Goal: Information Seeking & Learning: Learn about a topic

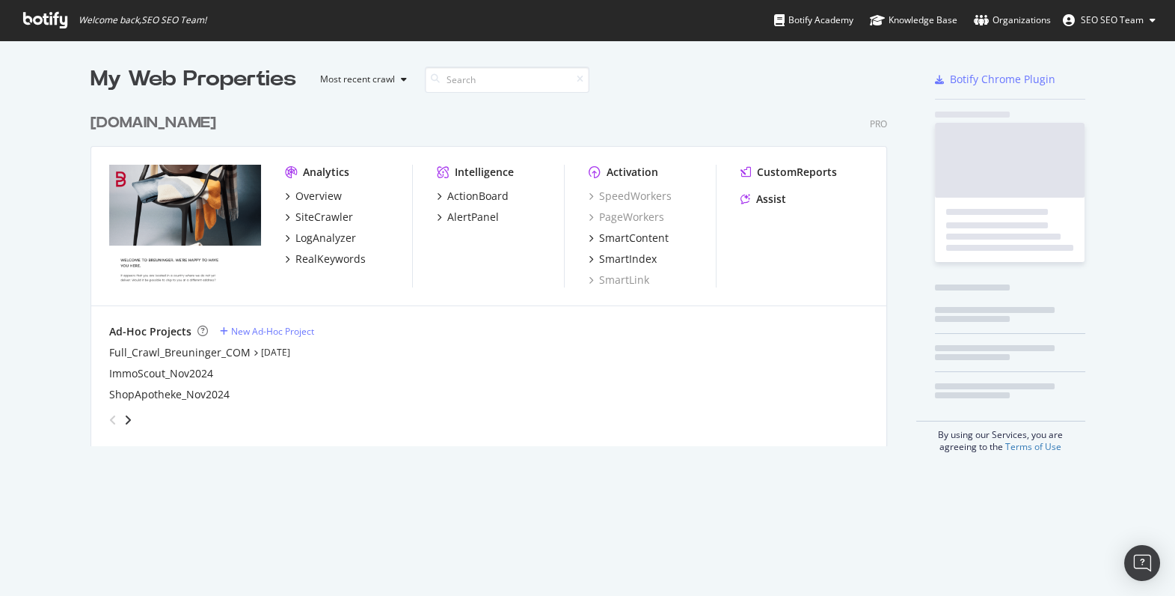
scroll to position [341, 798]
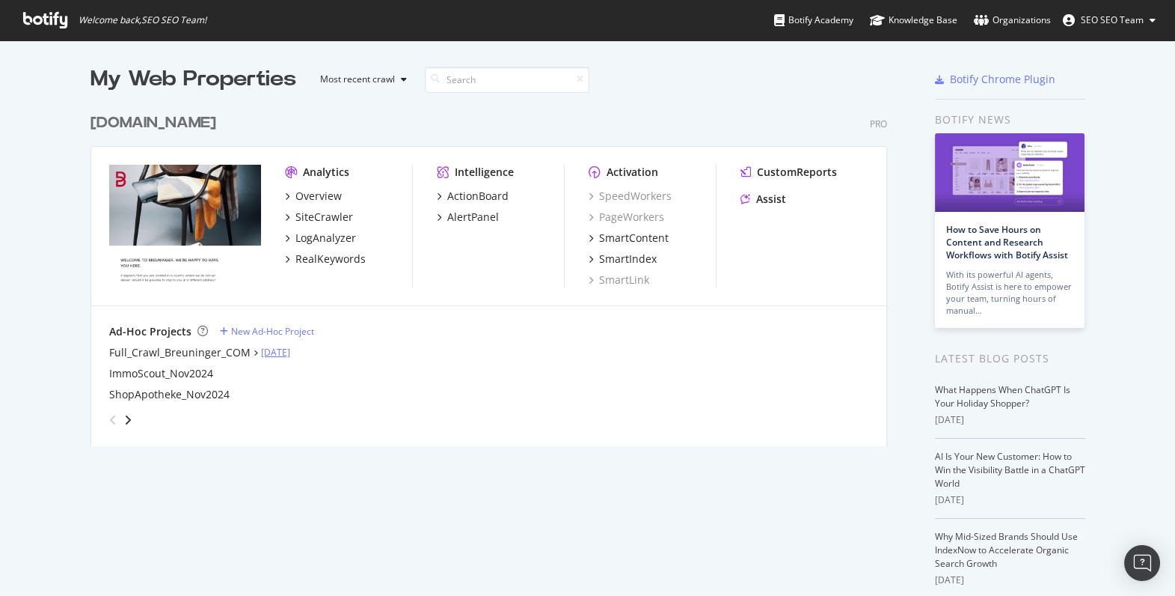
click at [279, 353] on link "[DATE]" at bounding box center [275, 352] width 29 height 13
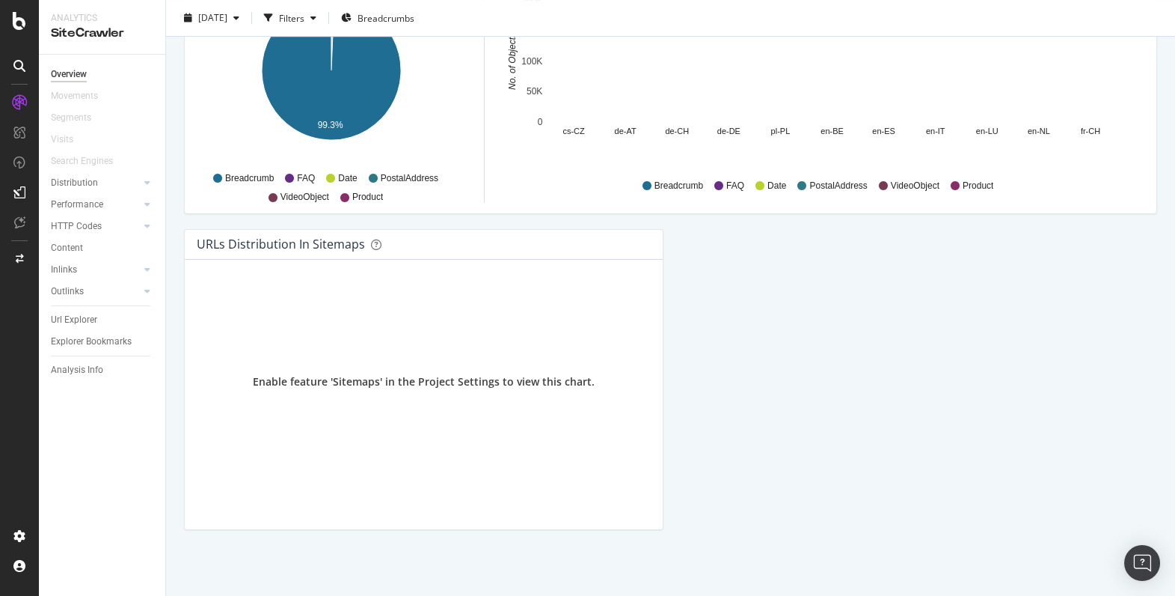
scroll to position [1184, 0]
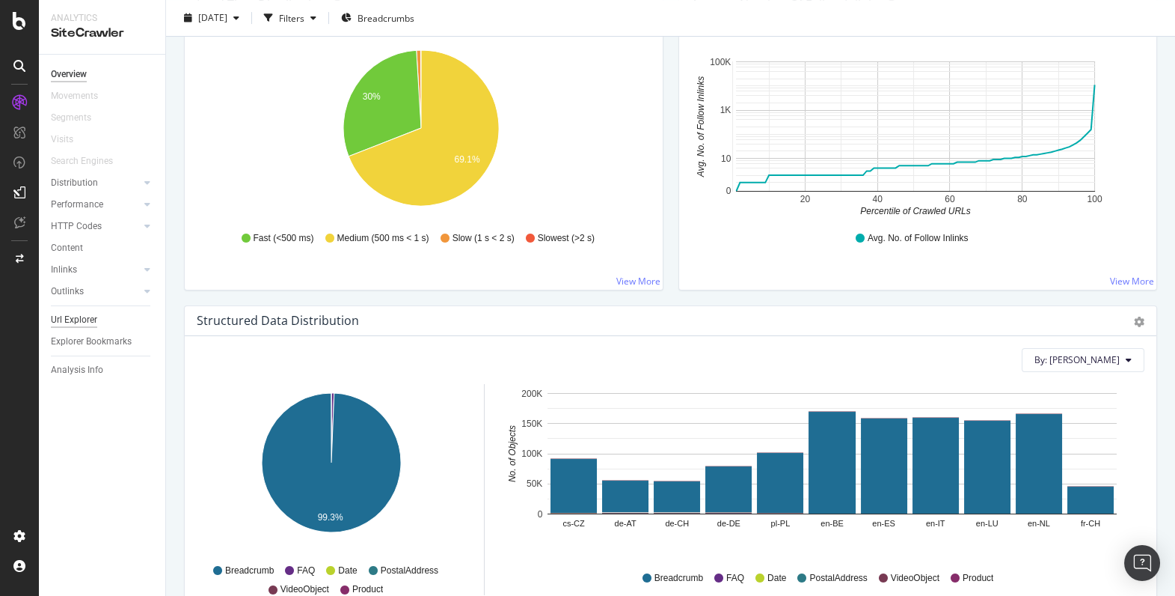
click at [64, 317] on div "Url Explorer" at bounding box center [74, 320] width 46 height 16
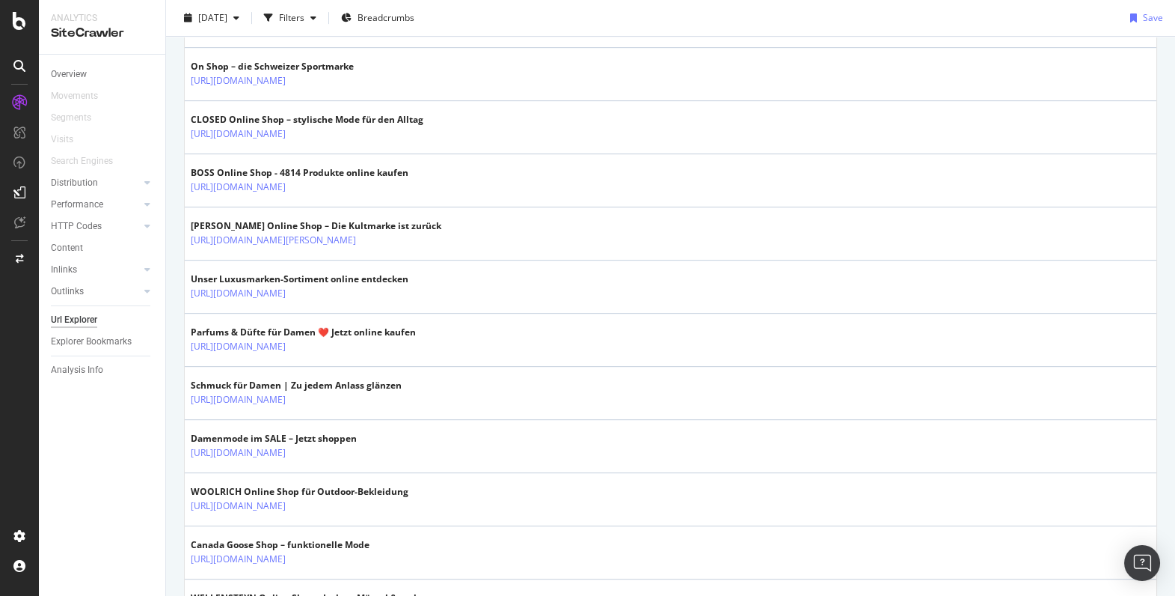
scroll to position [2127, 0]
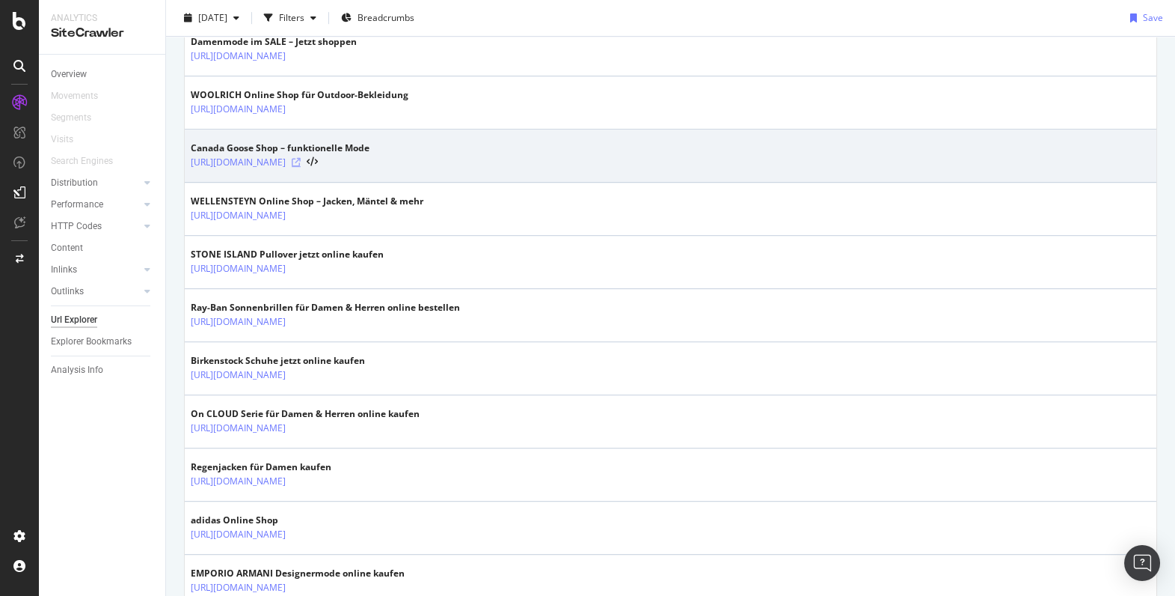
click at [301, 158] on icon at bounding box center [296, 162] width 9 height 9
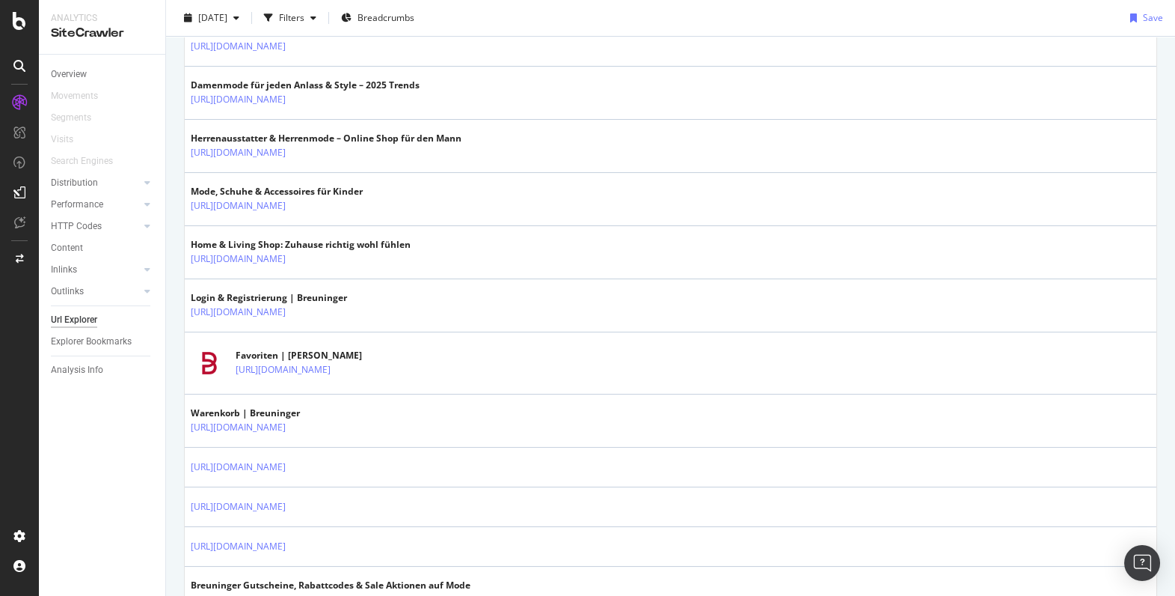
scroll to position [0, 0]
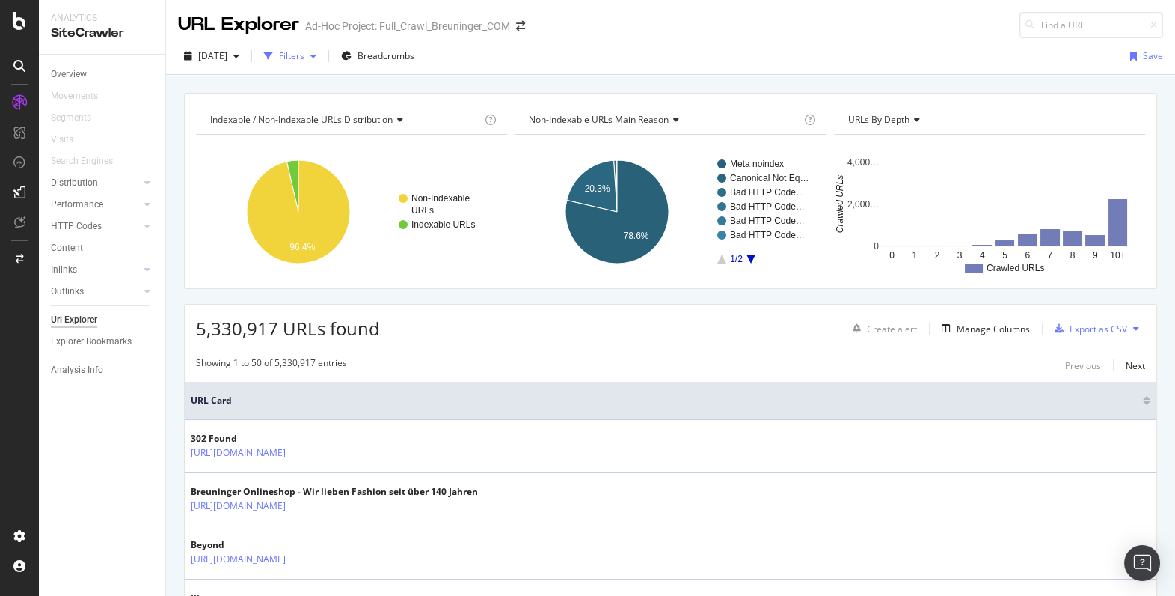
click at [273, 53] on icon "button" at bounding box center [268, 56] width 9 height 9
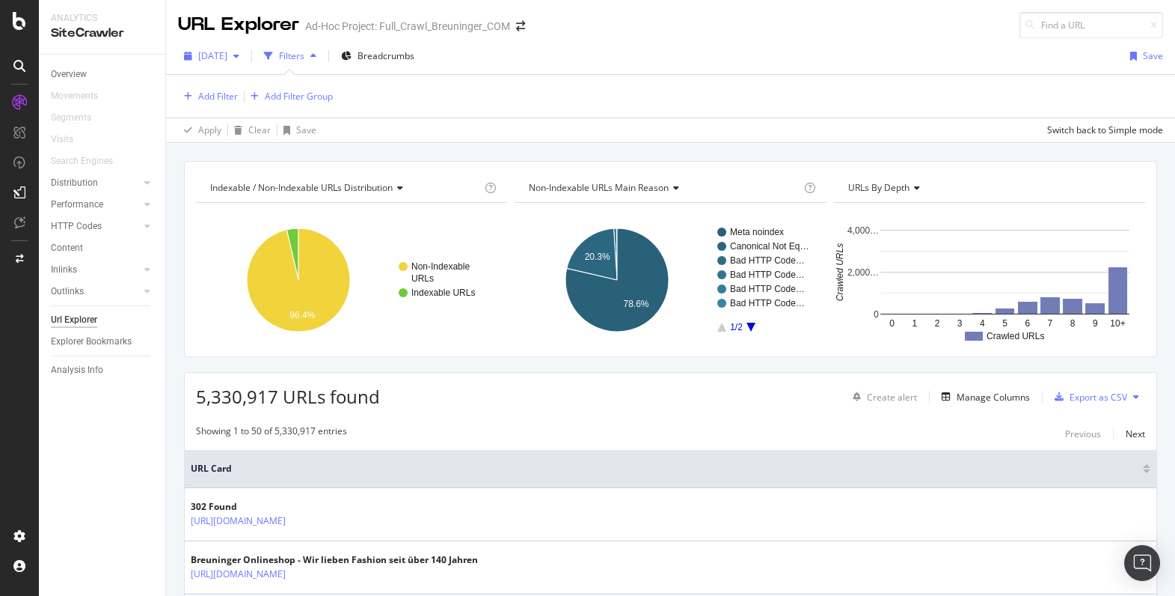
click at [227, 59] on span "[DATE]" at bounding box center [212, 55] width 29 height 13
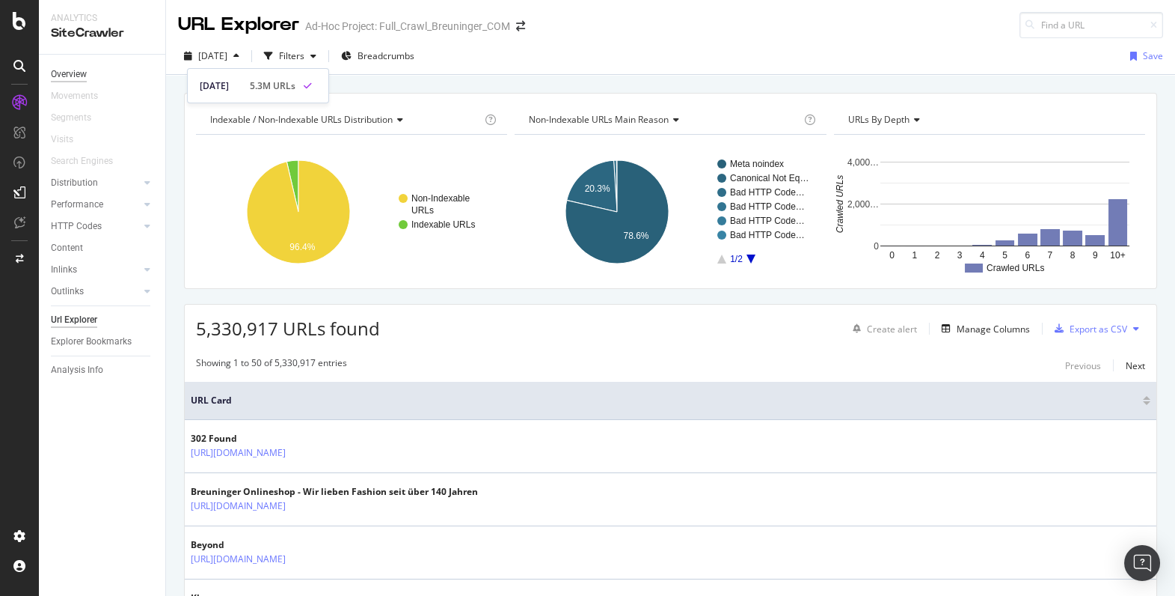
click at [76, 76] on div "Overview" at bounding box center [69, 75] width 36 height 16
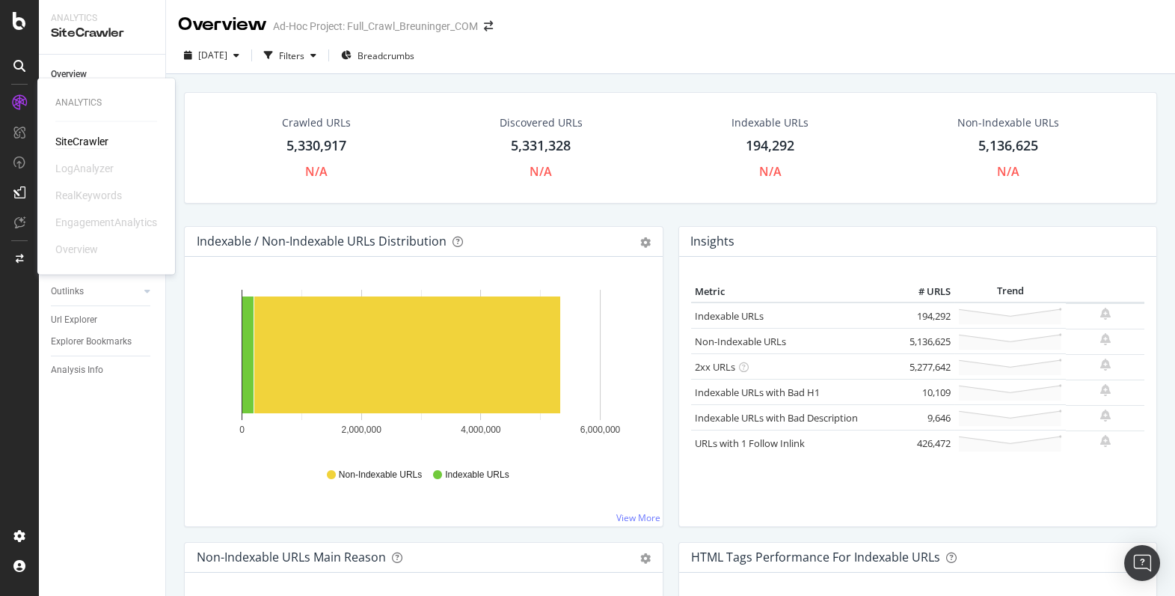
click at [22, 103] on icon at bounding box center [19, 102] width 15 height 15
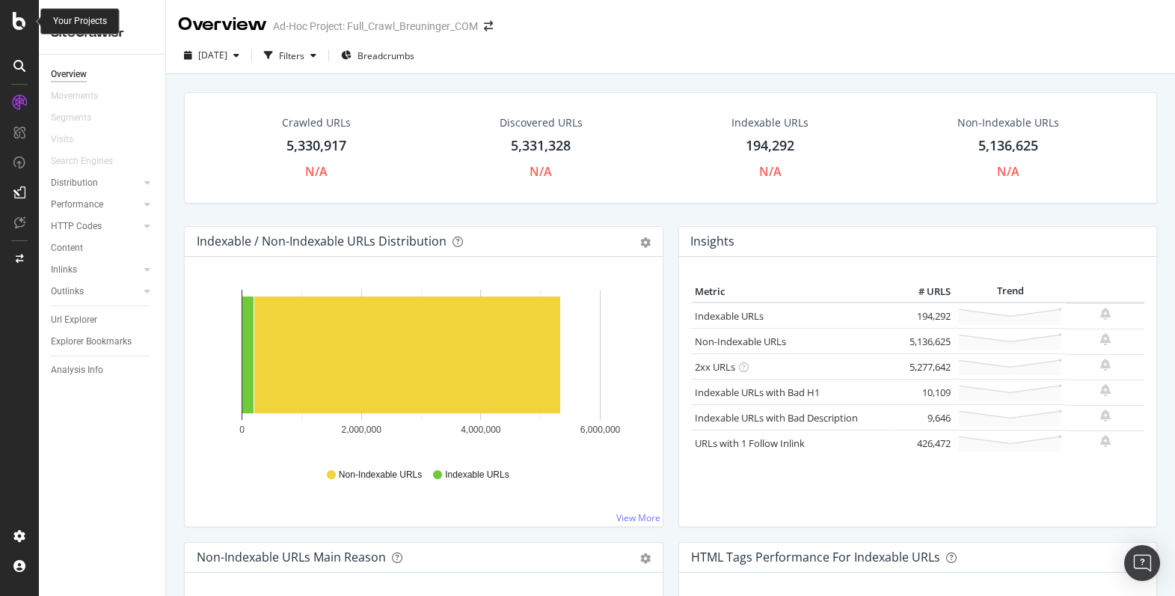
click at [27, 21] on div at bounding box center [19, 21] width 36 height 18
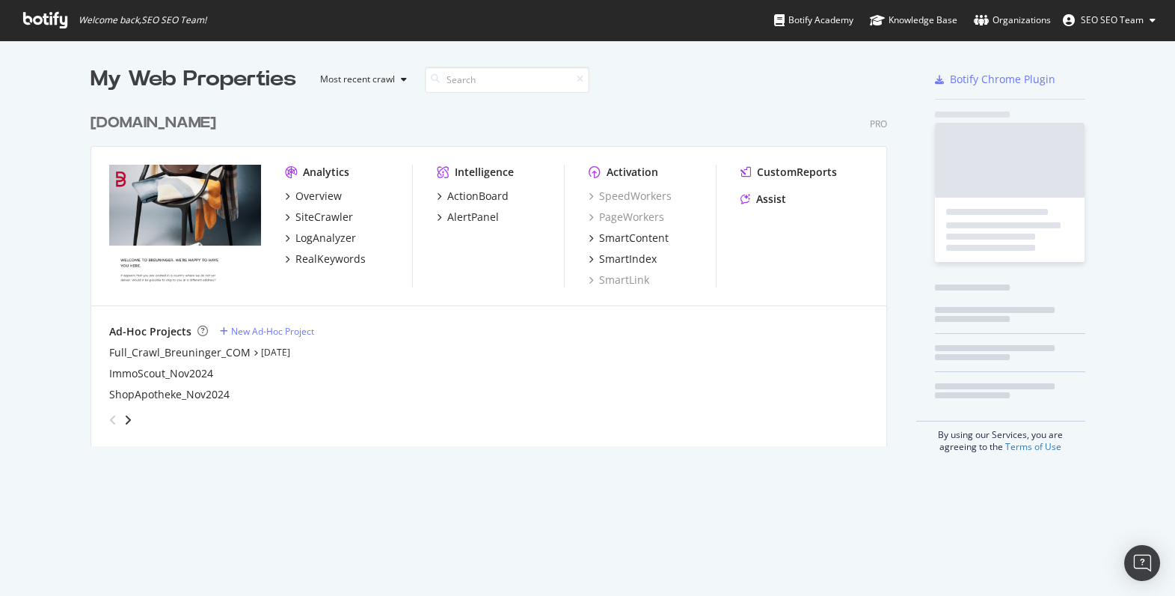
scroll to position [585, 1154]
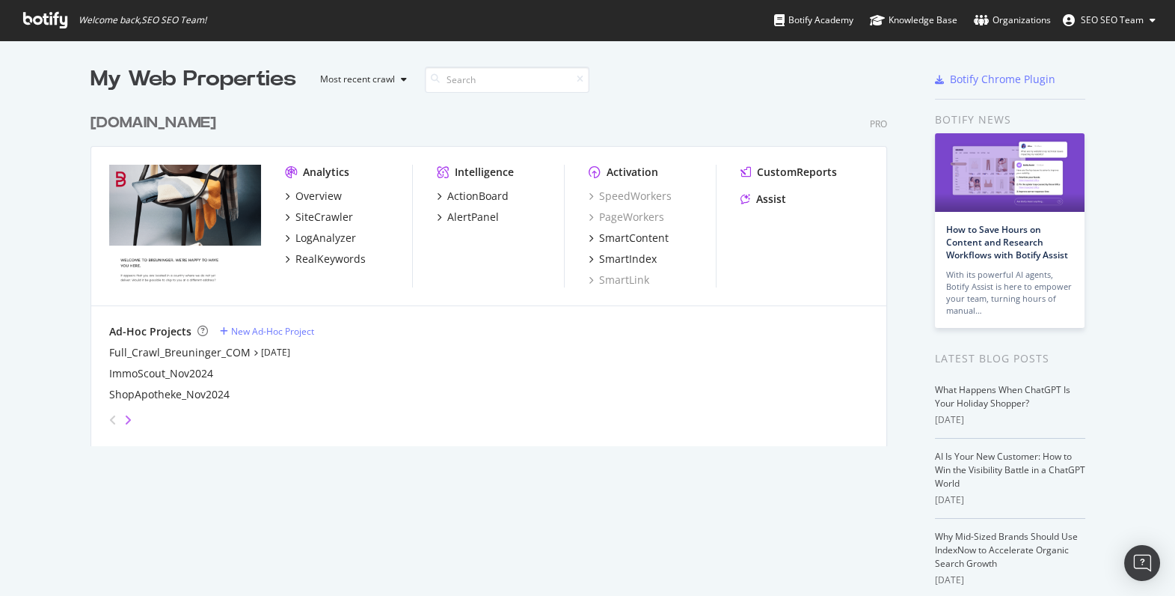
click at [124, 424] on icon "angle-right" at bounding box center [127, 420] width 7 height 12
click at [118, 420] on icon "angle-right" at bounding box center [114, 414] width 7 height 12
click at [105, 420] on icon "angle-left" at bounding box center [106, 414] width 7 height 12
click at [109, 422] on icon "angle-left" at bounding box center [112, 420] width 7 height 12
click at [125, 419] on icon "angle-right" at bounding box center [127, 420] width 7 height 12
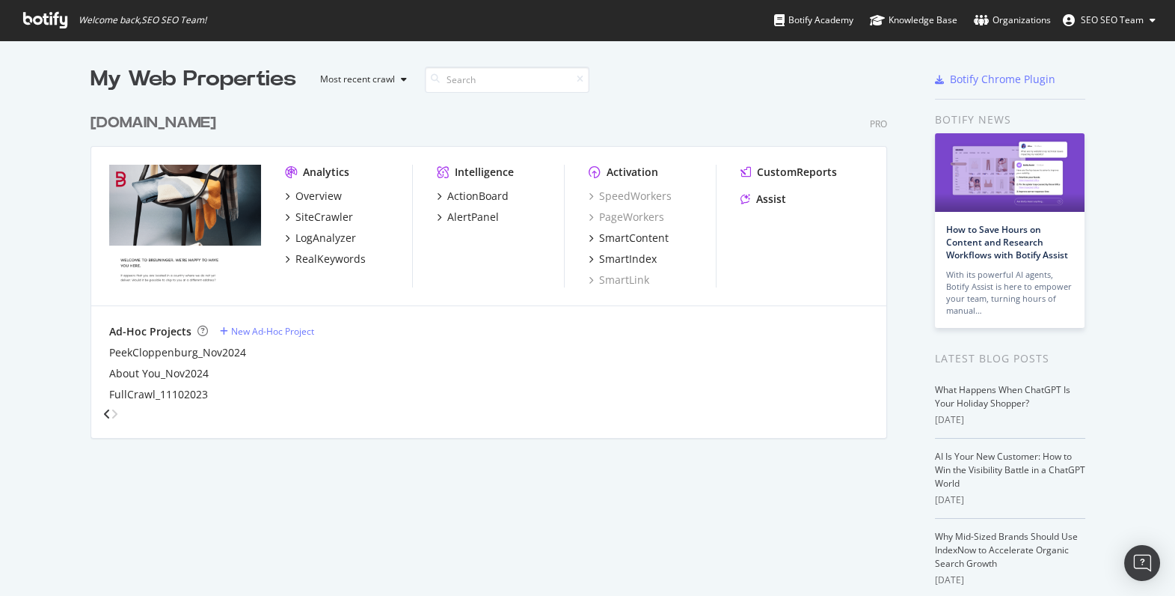
click at [118, 419] on icon "angle-right" at bounding box center [114, 414] width 7 height 12
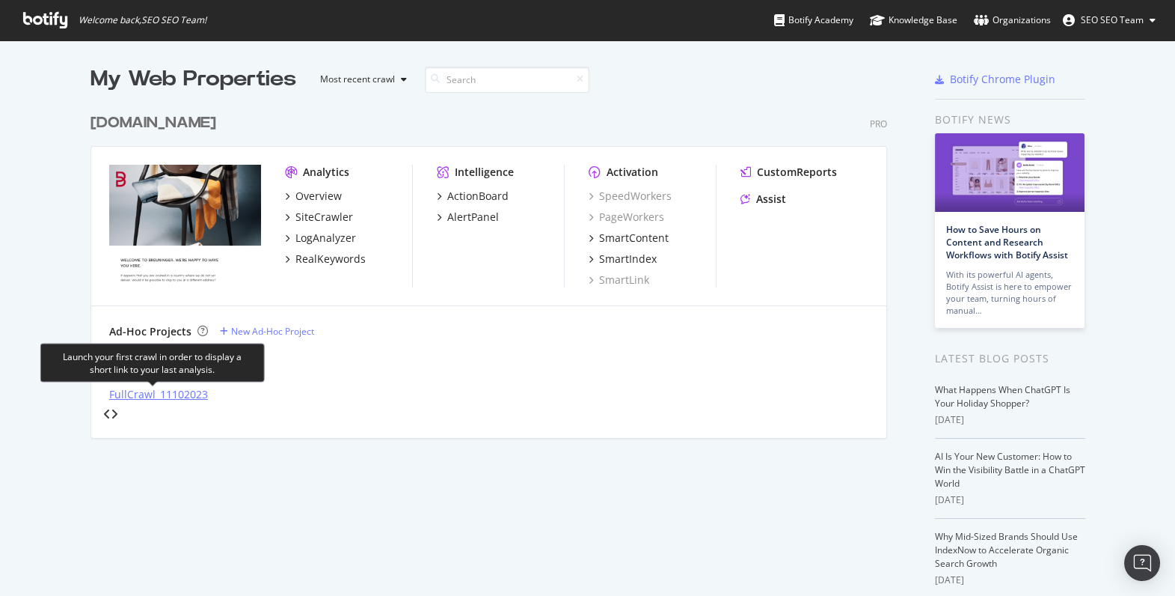
click at [147, 396] on div "FullCrawl_11102023" at bounding box center [158, 394] width 99 height 15
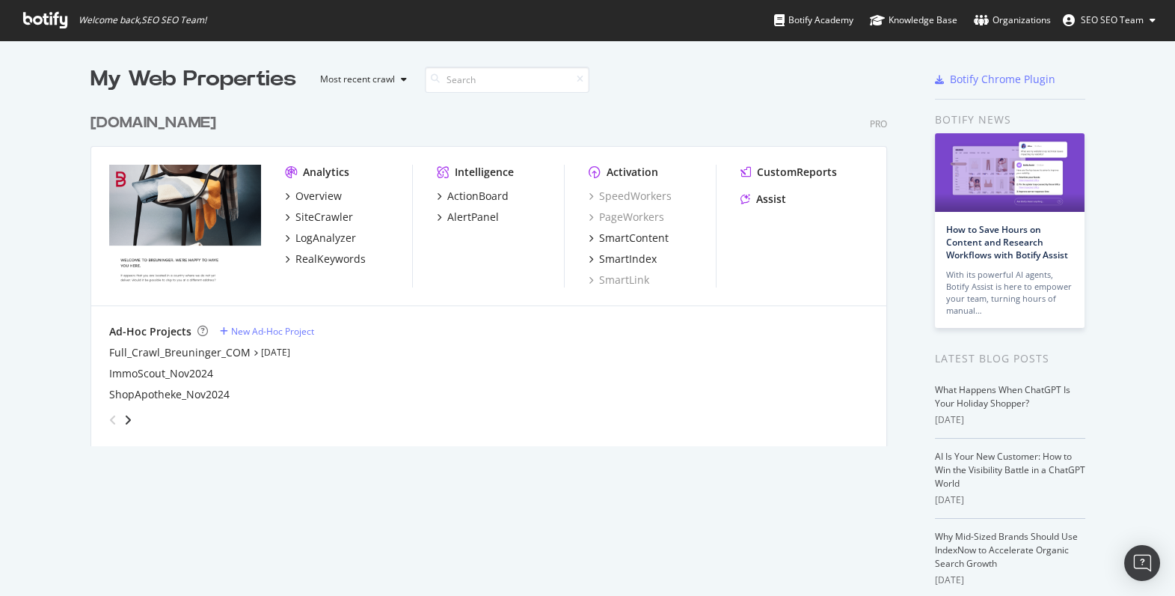
scroll to position [585, 1154]
click at [267, 351] on link "[DATE]" at bounding box center [275, 352] width 29 height 13
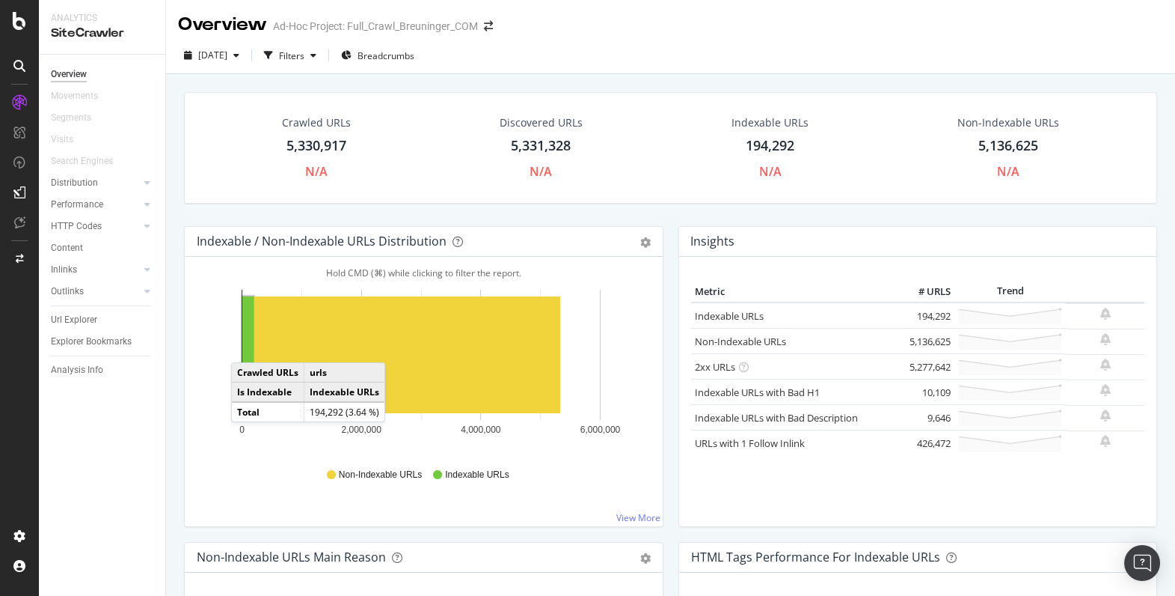
click at [246, 346] on rect "A chart." at bounding box center [247, 354] width 11 height 117
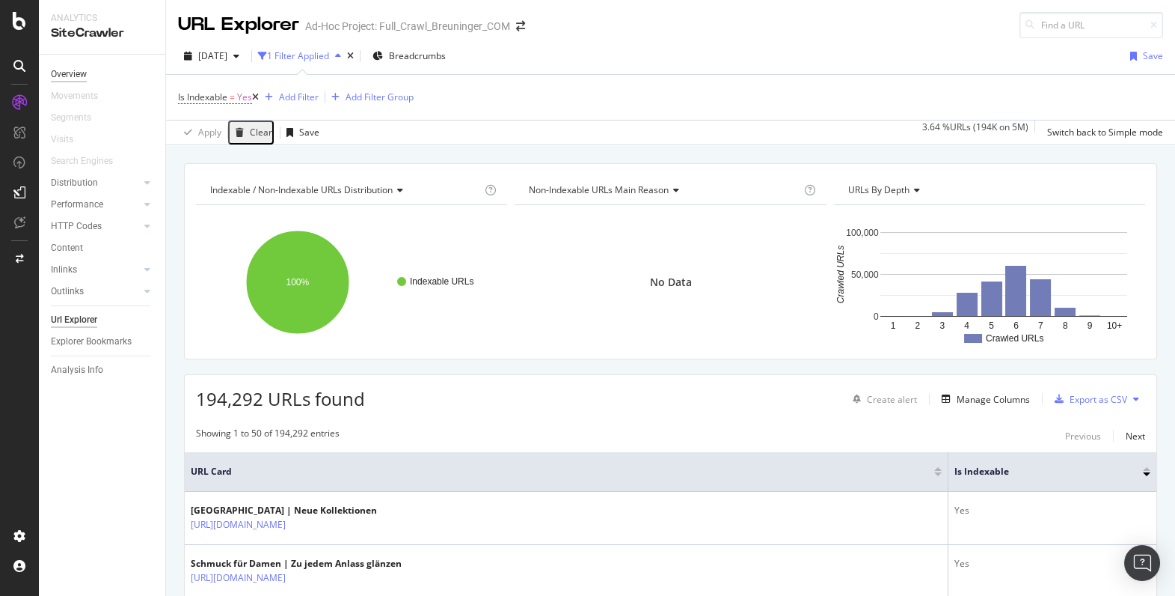
click at [69, 76] on div "Overview" at bounding box center [69, 75] width 36 height 16
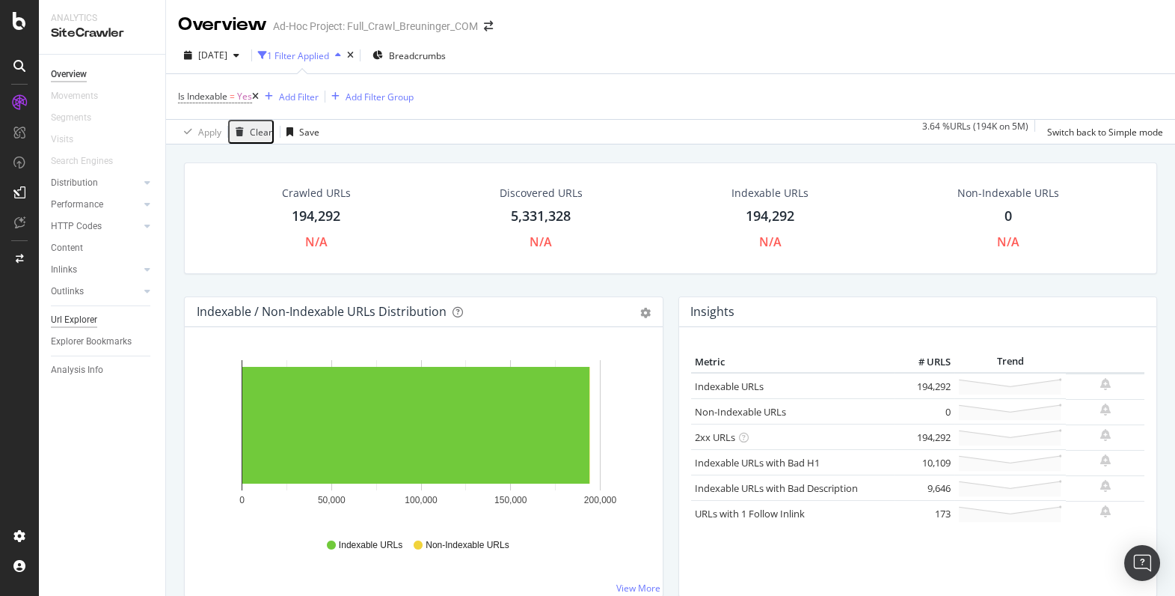
click at [71, 317] on div "Url Explorer" at bounding box center [74, 320] width 46 height 16
